Goal: Navigation & Orientation: Go to known website

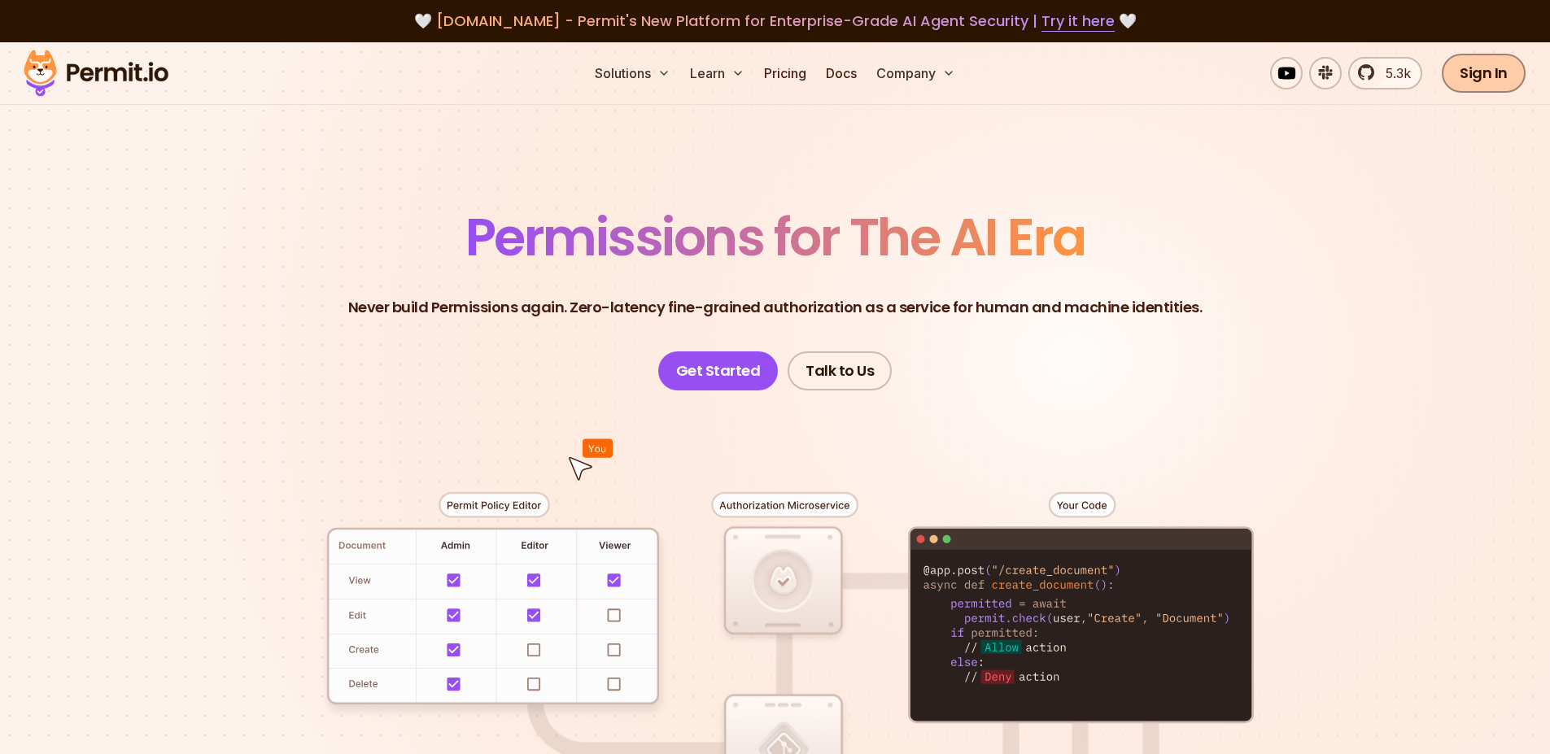
click at [1496, 73] on link "Sign In" at bounding box center [1484, 73] width 84 height 39
